Goal: Transaction & Acquisition: Obtain resource

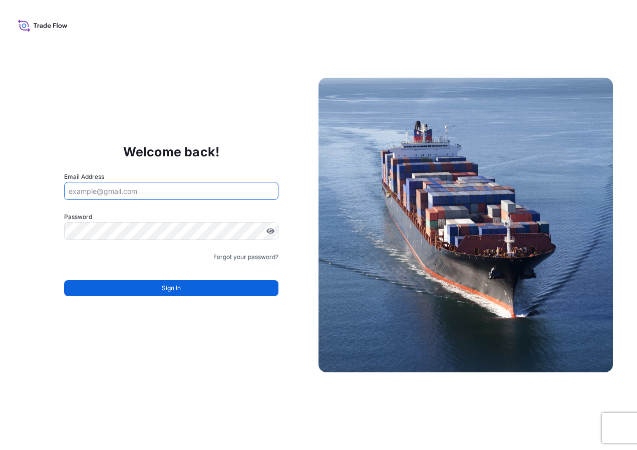
click at [131, 193] on input "Email Address" at bounding box center [171, 191] width 214 height 18
type input "[EMAIL_ADDRESS][DOMAIN_NAME]"
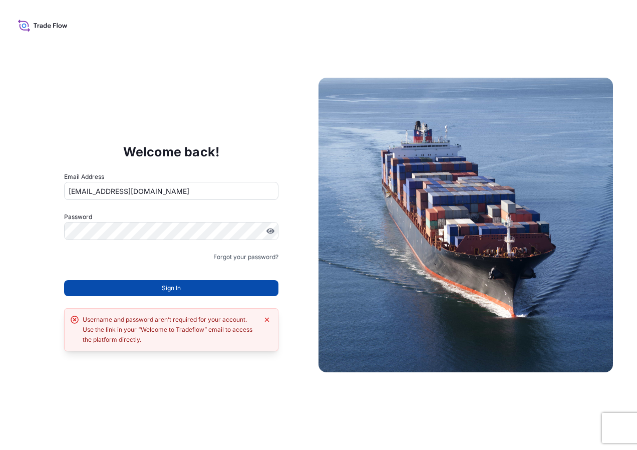
click at [128, 290] on button "Sign In" at bounding box center [171, 288] width 214 height 16
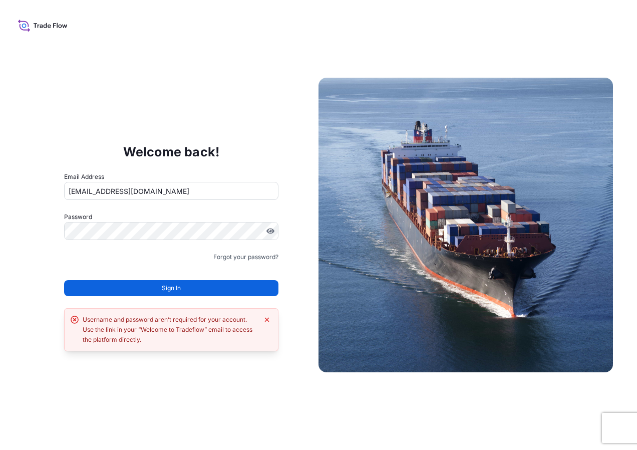
click at [128, 290] on button "Sign In" at bounding box center [171, 288] width 214 height 16
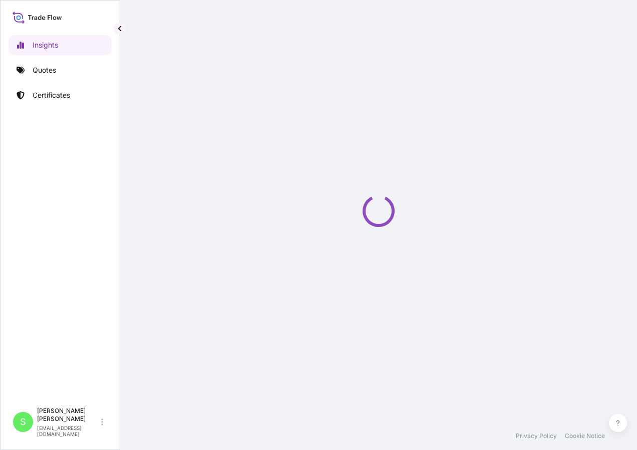
select select "2025"
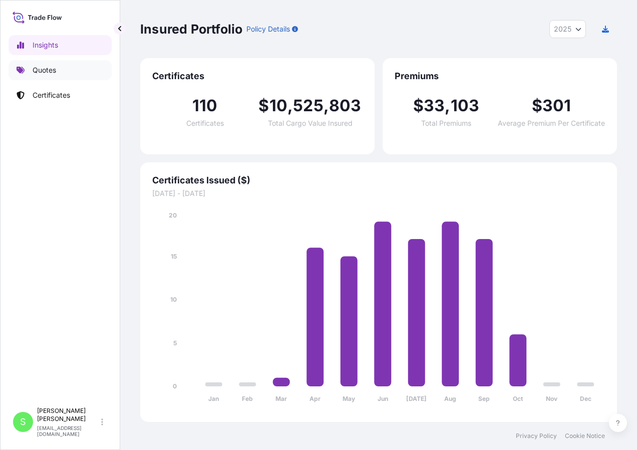
click at [44, 66] on p "Quotes" at bounding box center [45, 70] width 24 height 10
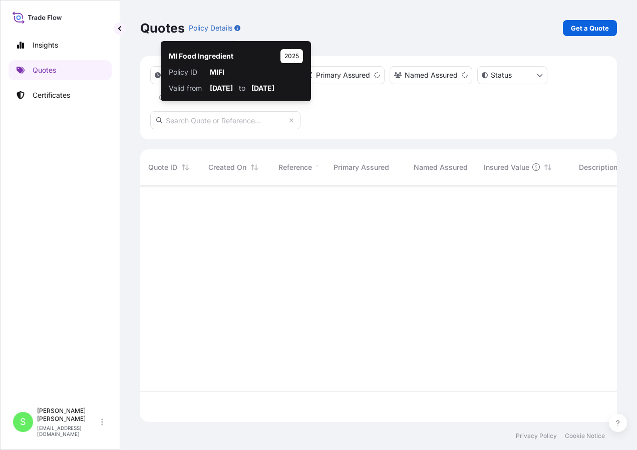
scroll to position [234, 469]
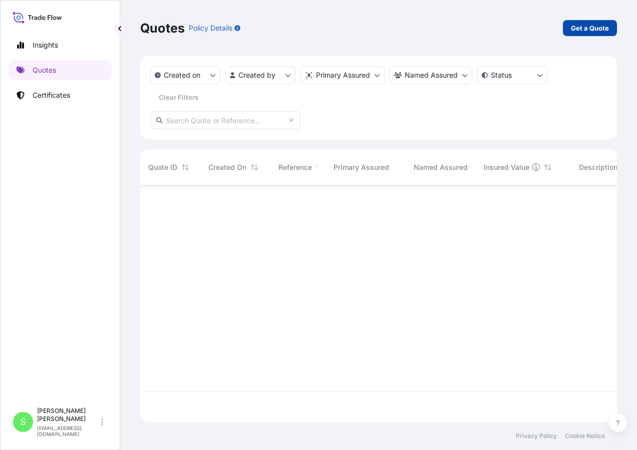
click at [578, 35] on link "Get a Quote" at bounding box center [590, 28] width 54 height 16
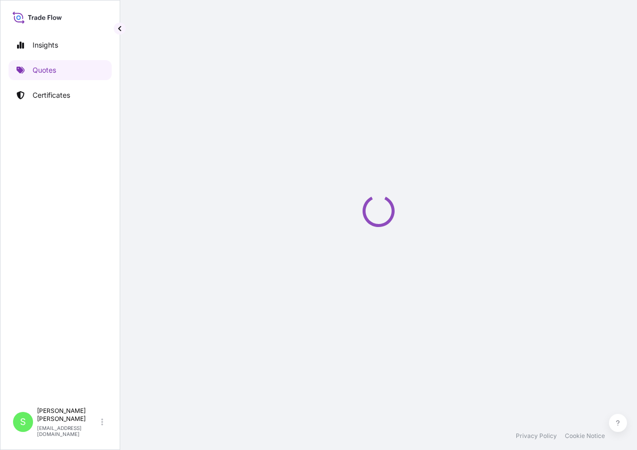
select select "Ocean Vessel"
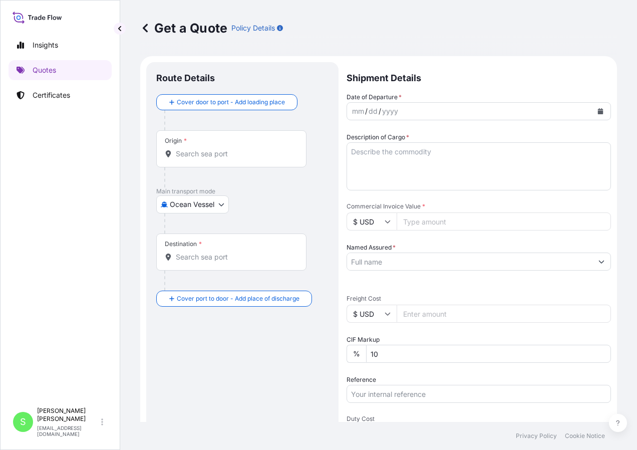
scroll to position [16, 0]
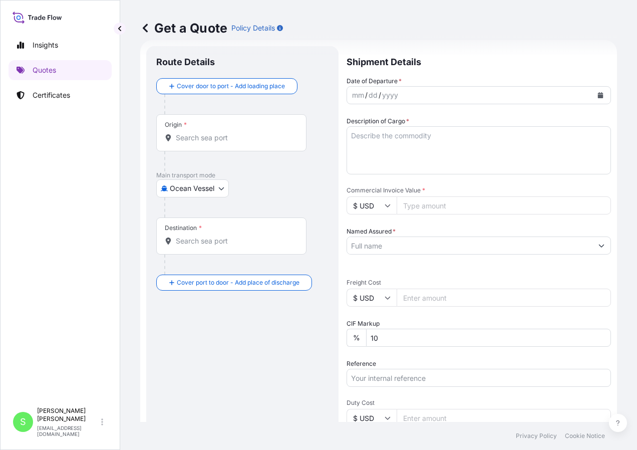
click at [203, 135] on input "Origin *" at bounding box center [235, 138] width 118 height 10
click at [207, 146] on div "Origin *" at bounding box center [231, 132] width 150 height 37
click at [207, 143] on input "Origin * Please select an origin" at bounding box center [235, 138] width 118 height 10
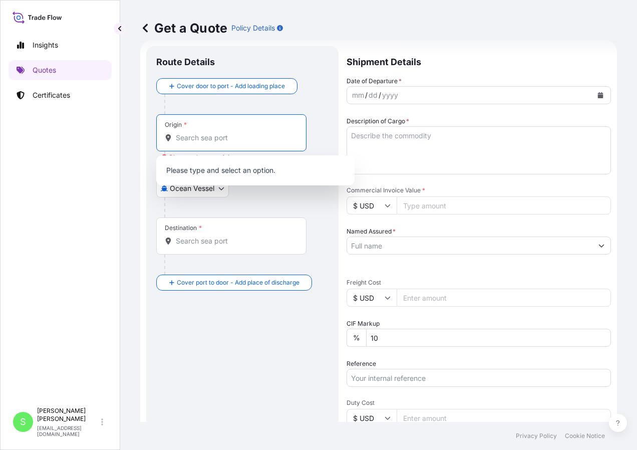
type input "k"
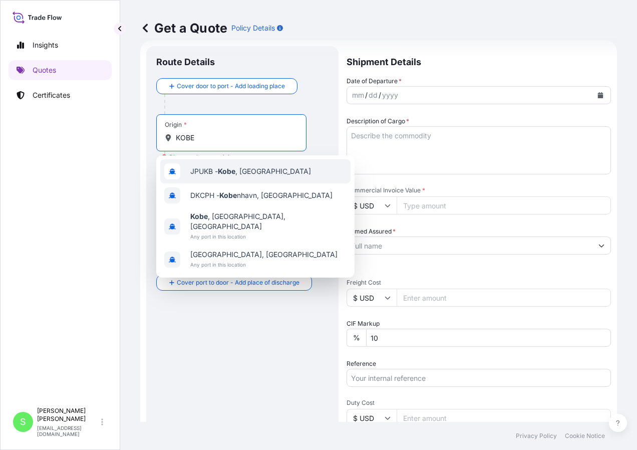
click at [244, 175] on span "JPUKB - Kobe , Japan" at bounding box center [250, 171] width 121 height 10
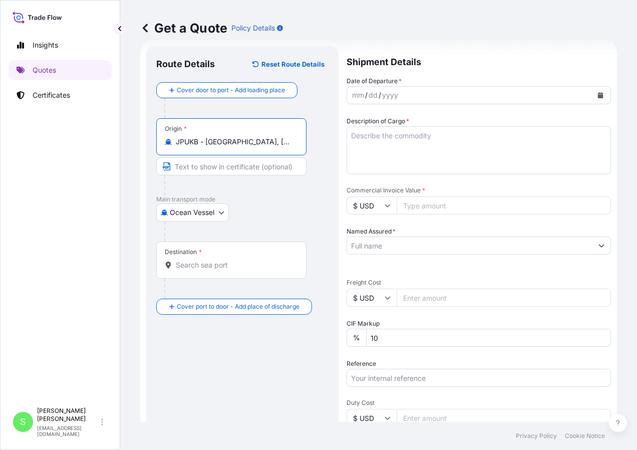
type input "JPUKB - Kobe, Japan"
click at [225, 214] on body "0 options available. 4 options available. Insights Quotes Certificates S Silvia…" at bounding box center [318, 225] width 637 height 450
click at [213, 268] on input "Destination *" at bounding box center [235, 265] width 118 height 10
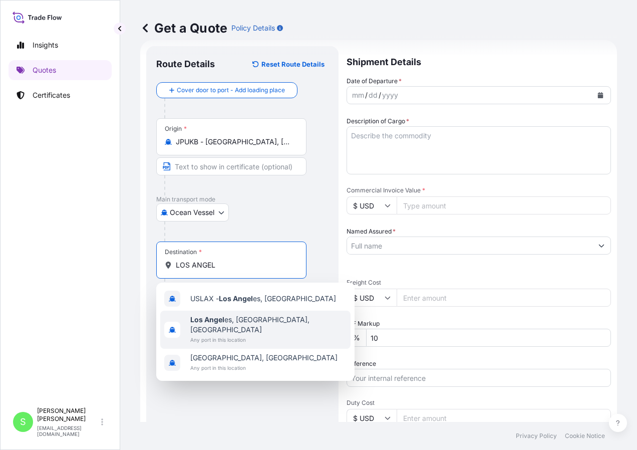
click at [224, 320] on b "Los Angel" at bounding box center [207, 319] width 34 height 9
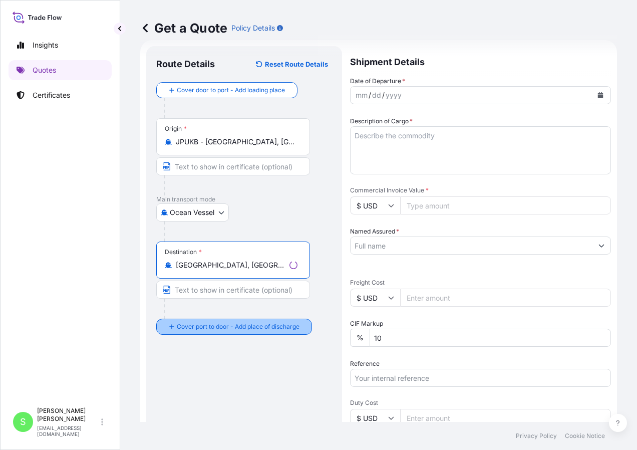
type input "Los Angeles, CA, USA"
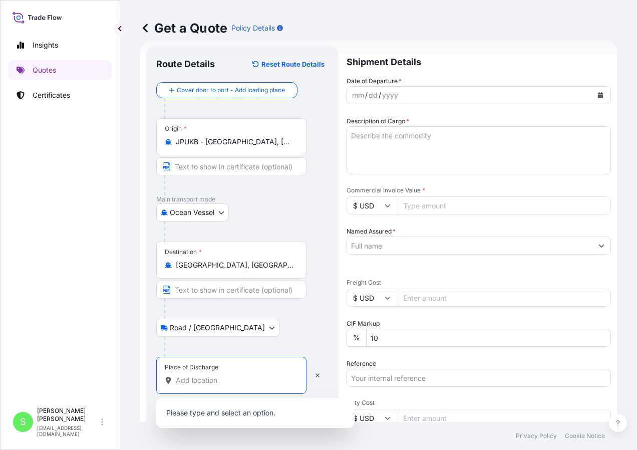
click at [204, 379] on input "Place of Discharge" at bounding box center [235, 380] width 118 height 10
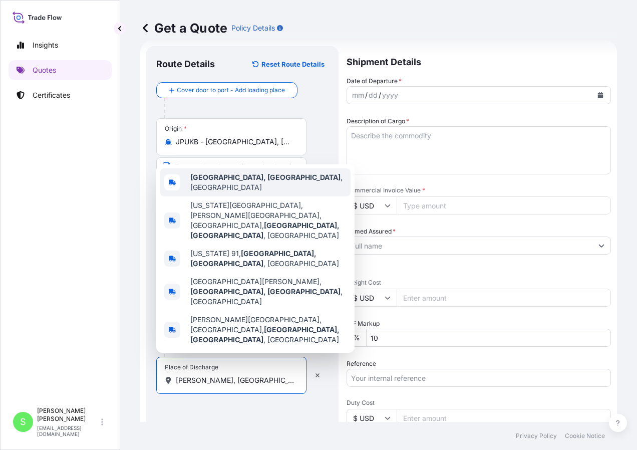
click at [244, 192] on span "Carson, CA , USA" at bounding box center [268, 182] width 156 height 20
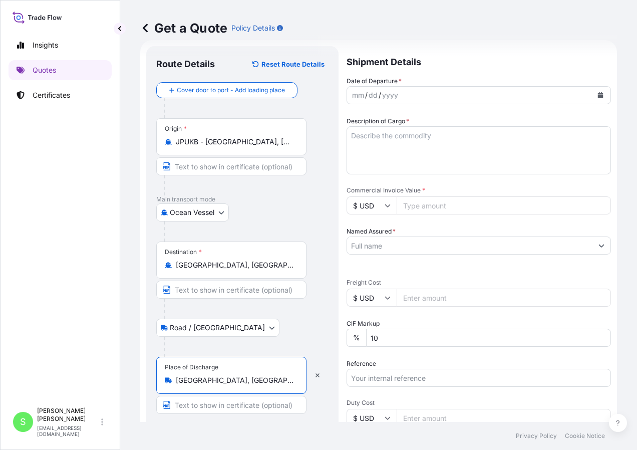
type input "Carson, CA, USA"
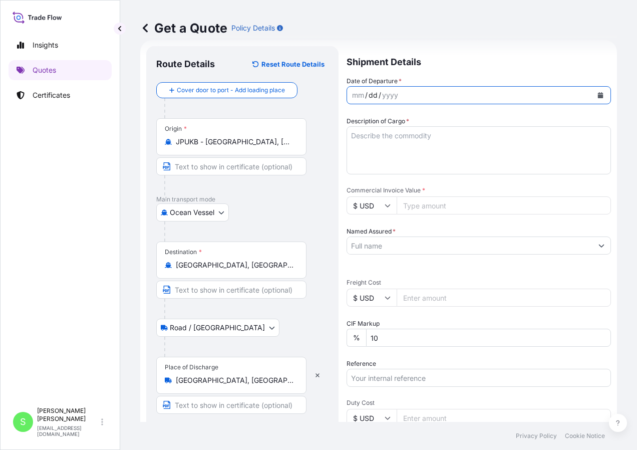
click at [378, 98] on div "dd" at bounding box center [373, 95] width 11 height 12
click at [410, 95] on div "mm / dd / yyyy" at bounding box center [470, 95] width 246 height 18
click at [397, 137] on textarea "Description of Cargo *" at bounding box center [479, 150] width 265 height 48
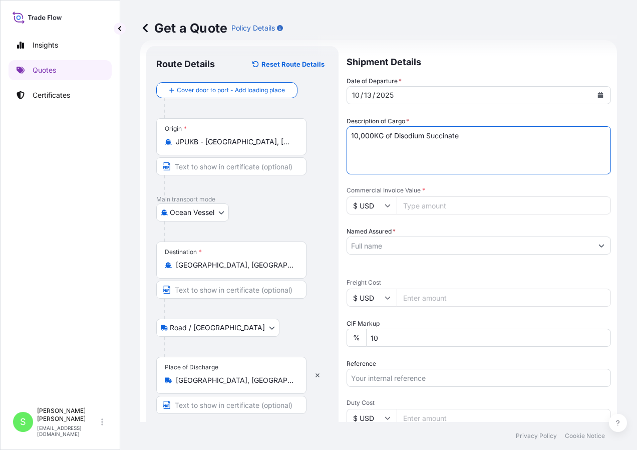
type textarea "10,000KG of Disodium Succinate"
click at [443, 199] on input "Commercial Invoice Value *" at bounding box center [504, 205] width 214 height 18
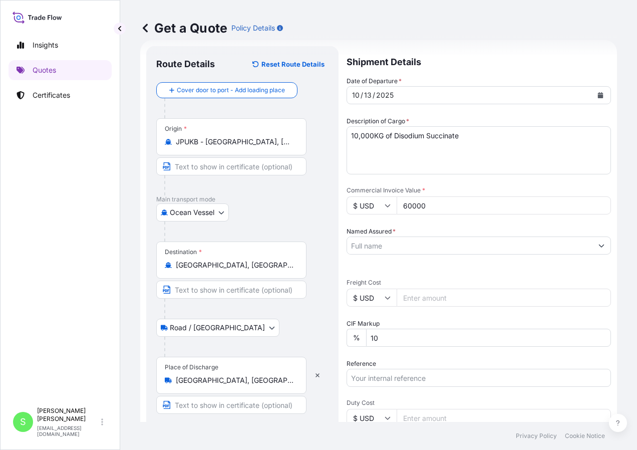
click at [411, 211] on input "60000" at bounding box center [504, 205] width 214 height 18
type input "60000"
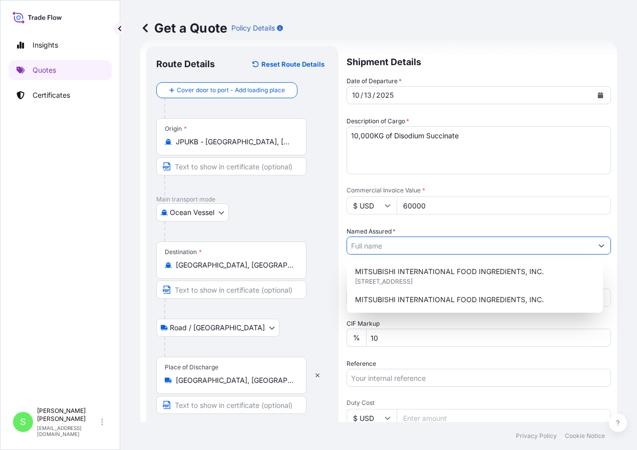
click at [402, 241] on input "Named Assured *" at bounding box center [470, 245] width 246 height 18
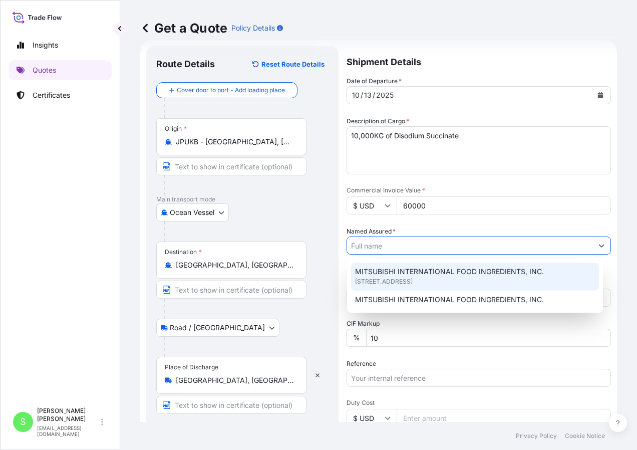
click at [521, 281] on div "MITSUBISHI INTERNATIONAL FOOD INGREDIENTS, INC. 411 Hackensack Ave, 07601, Hack…" at bounding box center [475, 277] width 248 height 28
type input "MITSUBISHI INTERNATIONAL FOOD INGREDIENTS, INC."
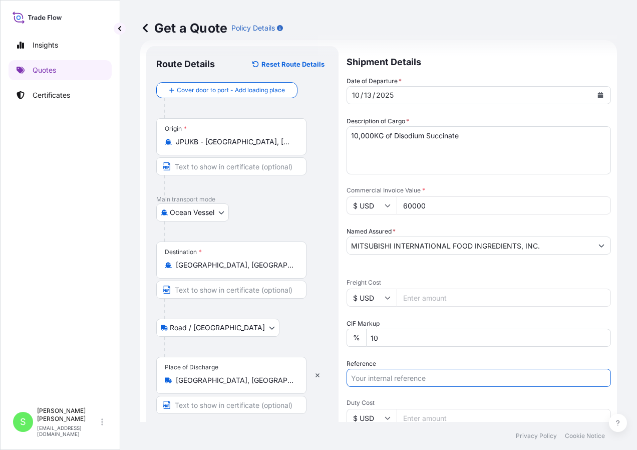
click at [388, 380] on input "Reference" at bounding box center [479, 378] width 265 height 18
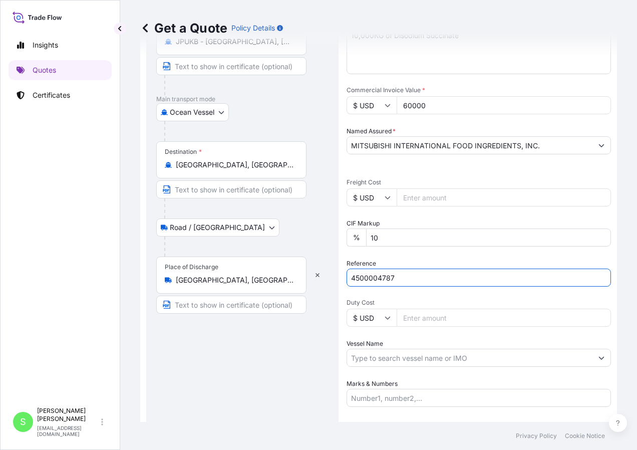
type input "4500004787"
click at [411, 324] on input "Duty Cost" at bounding box center [504, 318] width 214 height 18
type input "2400"
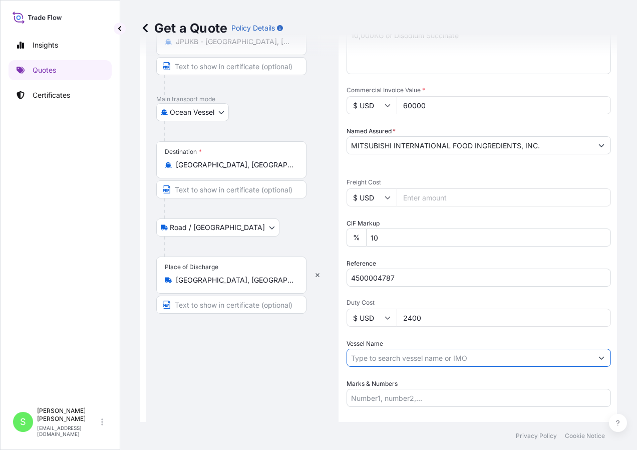
click at [404, 355] on input "Vessel Name" at bounding box center [470, 358] width 246 height 18
click at [468, 351] on input "Vessel Name" at bounding box center [470, 358] width 246 height 18
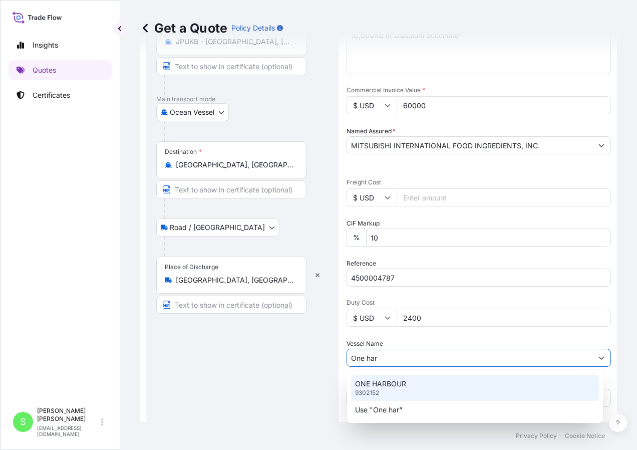
click at [426, 384] on div "ONE HARBOUR 9302152" at bounding box center [475, 388] width 248 height 26
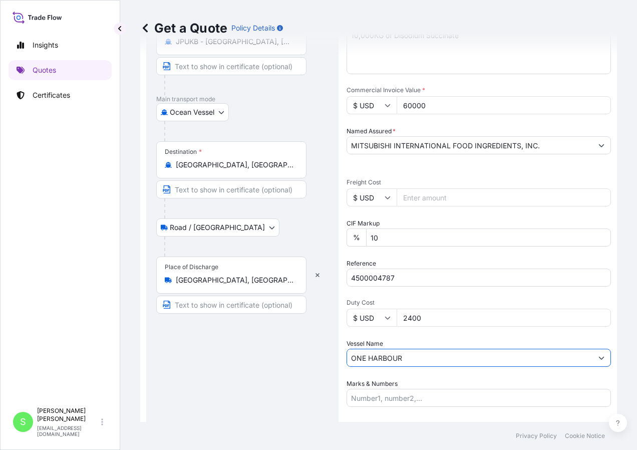
type input "ONE HARBOUR"
click at [405, 392] on input "Marks & Numbers" at bounding box center [479, 398] width 265 height 18
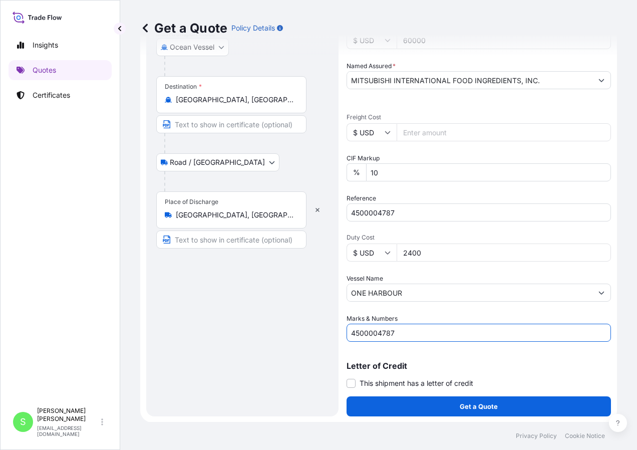
scroll to position [182, 0]
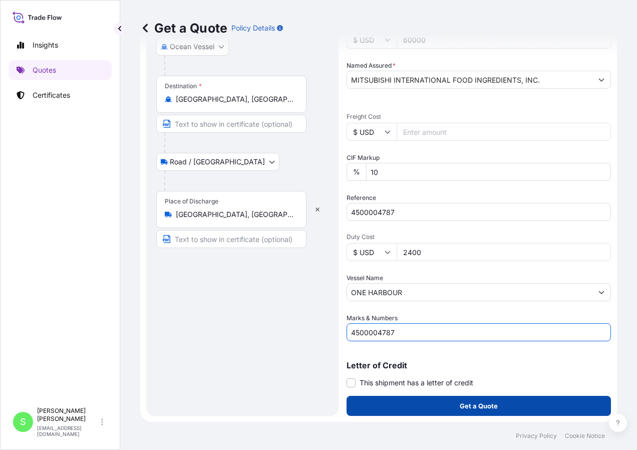
type input "4500004787"
click at [520, 400] on button "Get a Quote" at bounding box center [479, 406] width 265 height 20
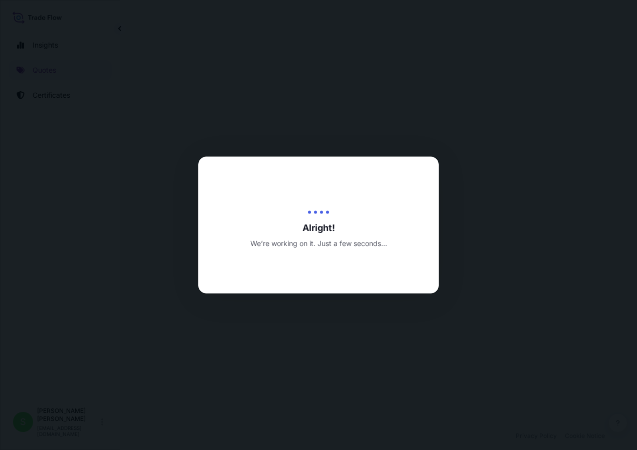
select select "Ocean Vessel"
select select "Road / Inland"
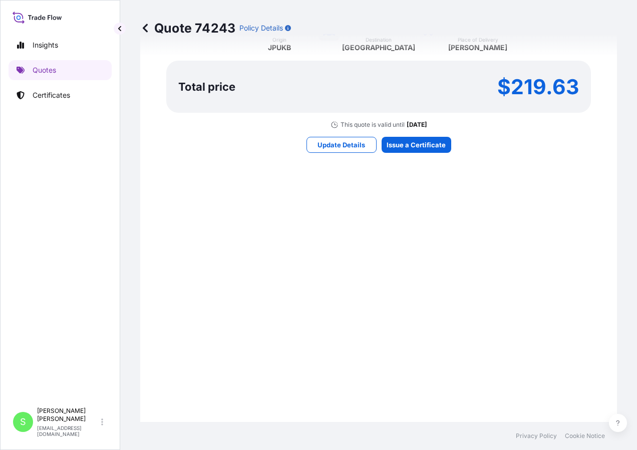
scroll to position [998, 0]
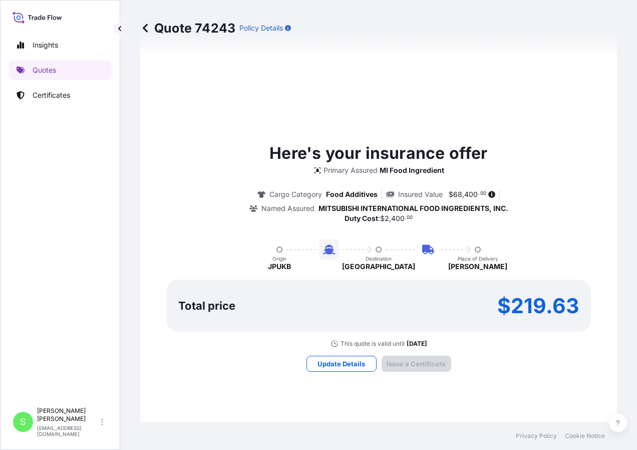
type input "10/09/2025"
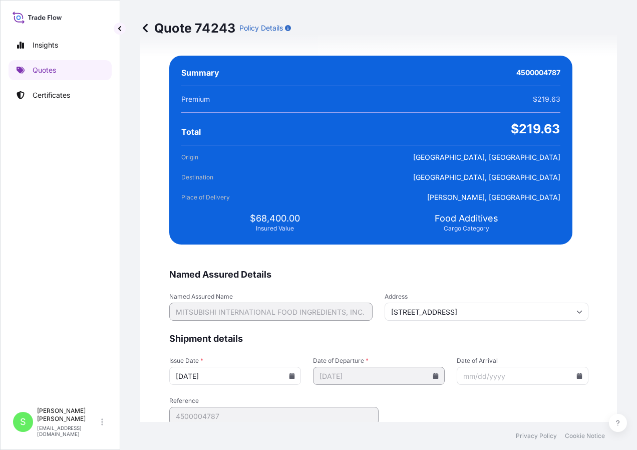
scroll to position [1949, 0]
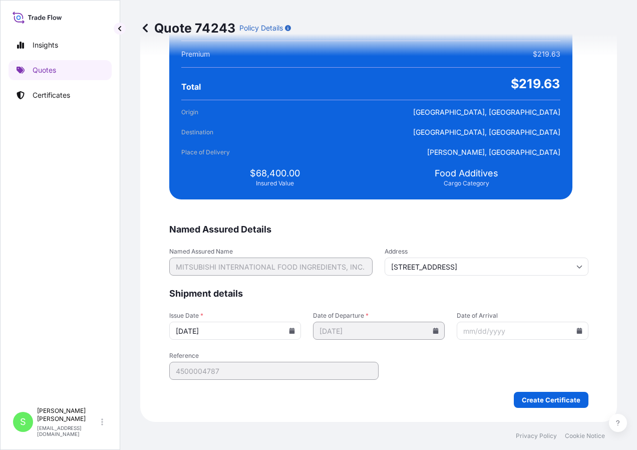
click at [471, 329] on input "Date of Arrival" at bounding box center [523, 331] width 132 height 18
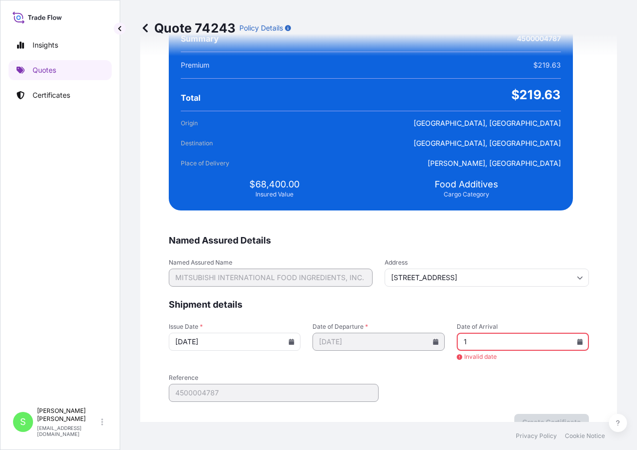
scroll to position [1960, 0]
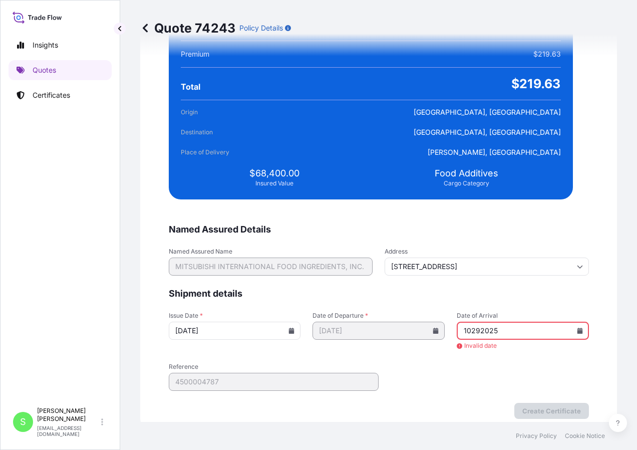
click at [538, 327] on input "10292025" at bounding box center [523, 331] width 132 height 18
click at [461, 333] on input "10292025" at bounding box center [523, 331] width 132 height 18
click at [471, 330] on input "10/292025" at bounding box center [523, 331] width 132 height 18
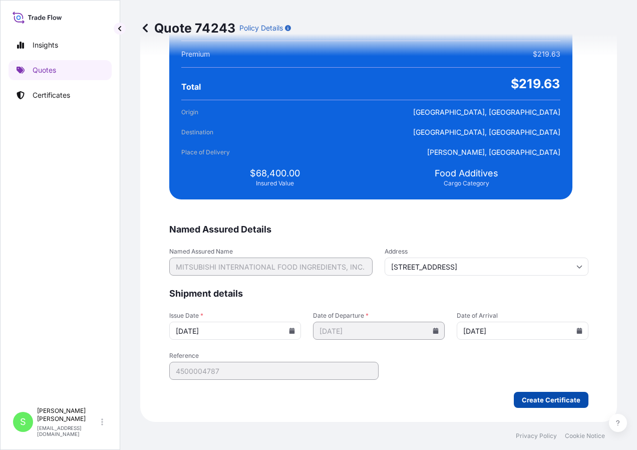
type input "10/29/2025"
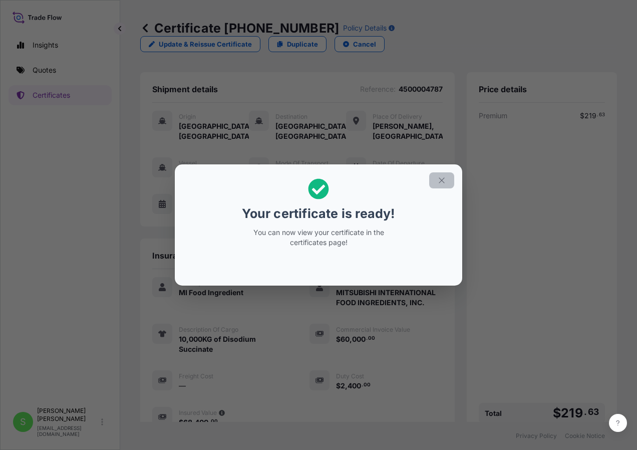
click at [437, 178] on button "button" at bounding box center [441, 180] width 25 height 16
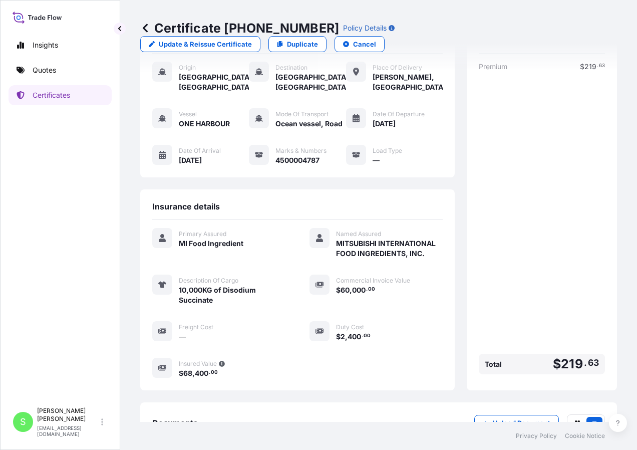
scroll to position [107, 0]
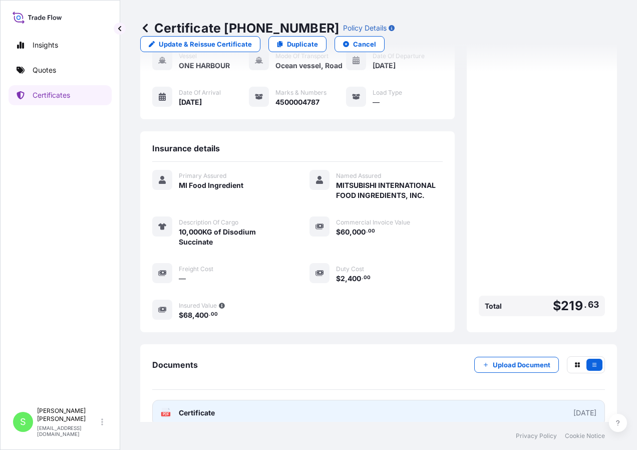
click at [211, 408] on span "Certificate" at bounding box center [197, 413] width 36 height 10
